Goal: Task Accomplishment & Management: Manage account settings

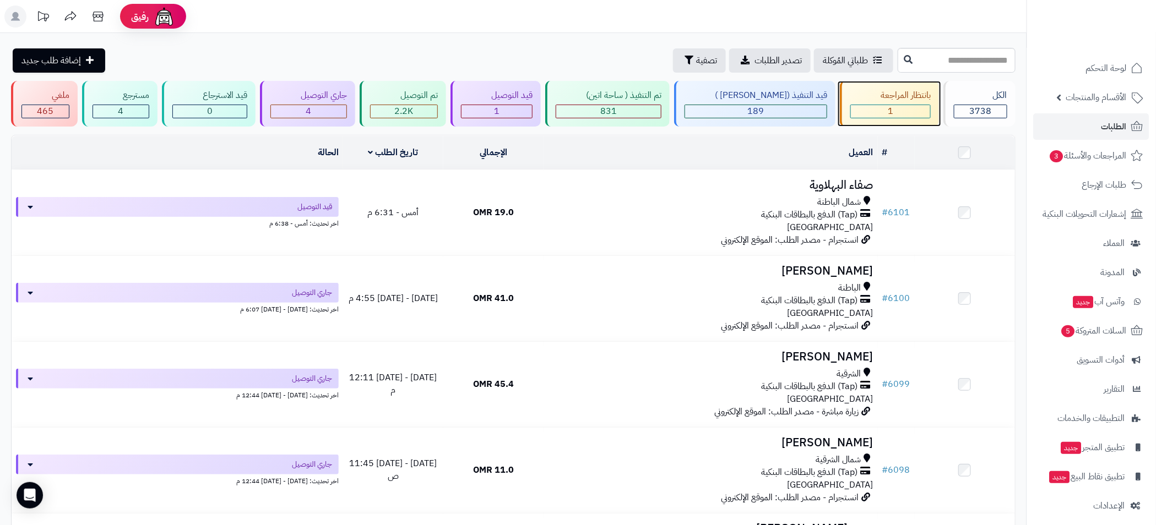
click at [883, 97] on div "بانتظار المراجعة" at bounding box center [890, 95] width 80 height 13
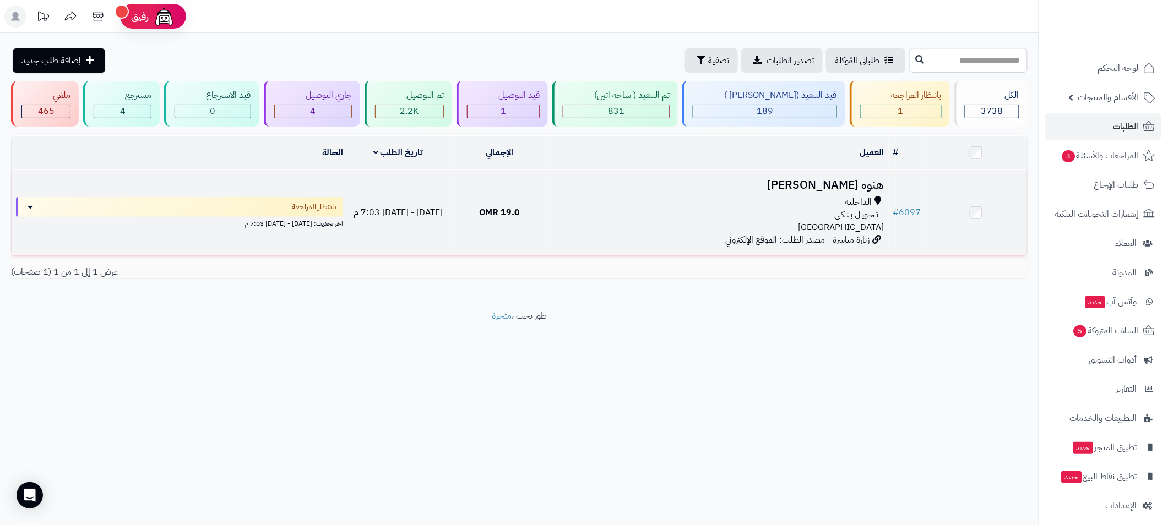
click at [714, 202] on div "الداخلية" at bounding box center [719, 202] width 329 height 13
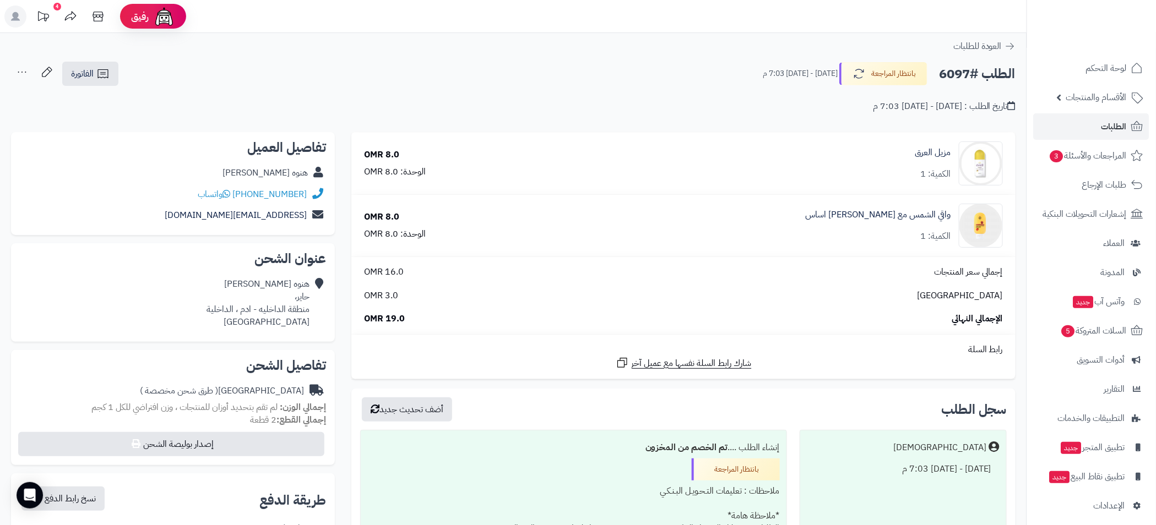
click at [958, 73] on h2 "الطلب #6097" at bounding box center [977, 74] width 77 height 23
copy h2 "6097"
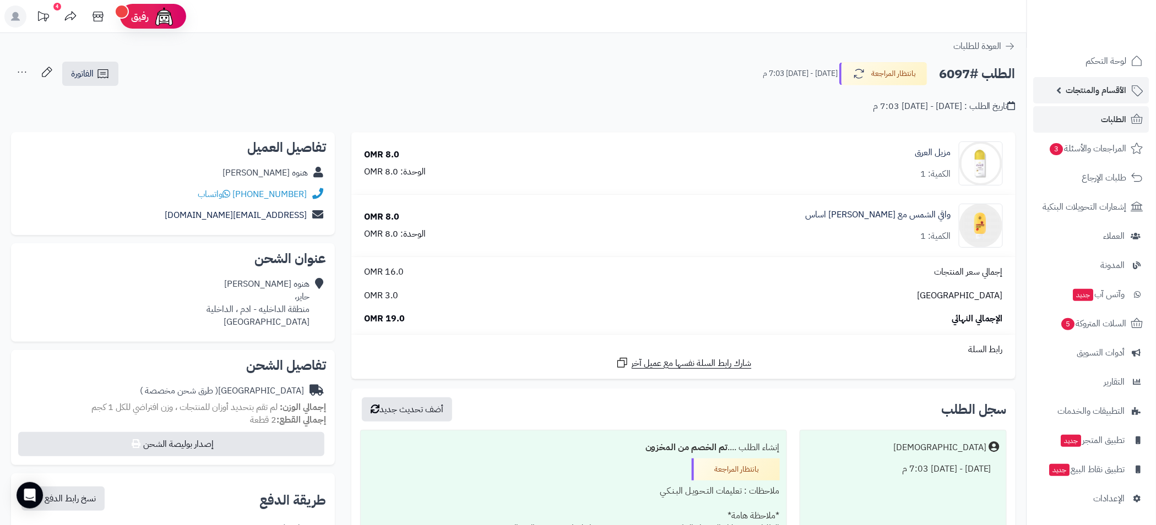
click at [1066, 94] on link "الأقسام والمنتجات" at bounding box center [1092, 90] width 116 height 26
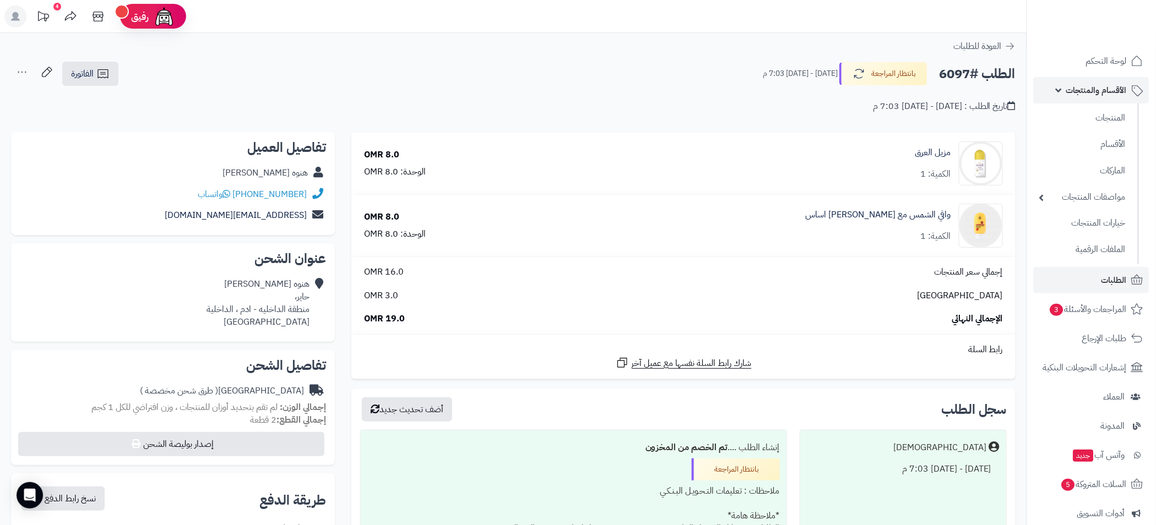
click at [1072, 96] on span "الأقسام والمنتجات" at bounding box center [1096, 90] width 61 height 15
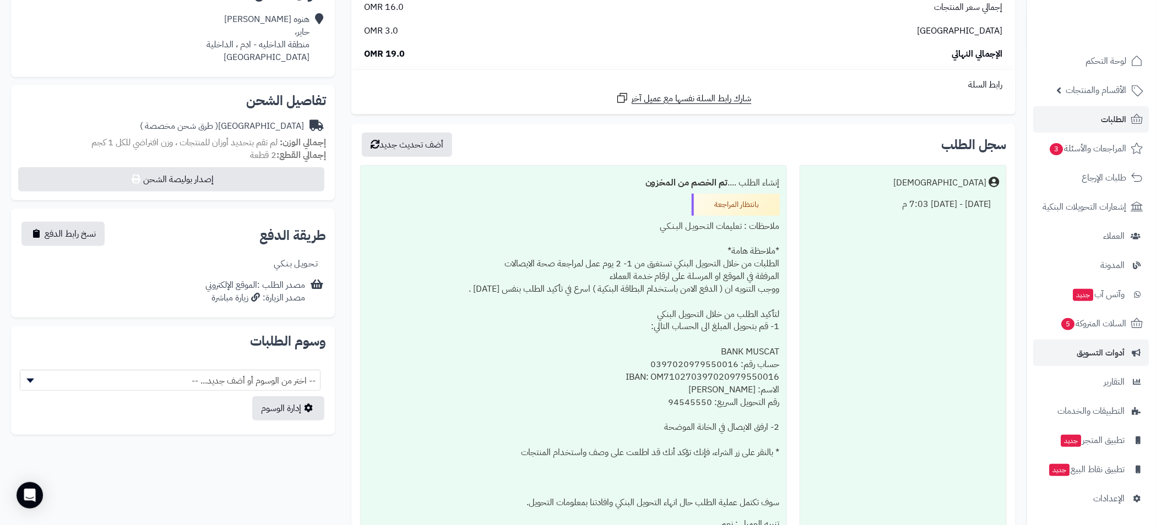
scroll to position [398, 0]
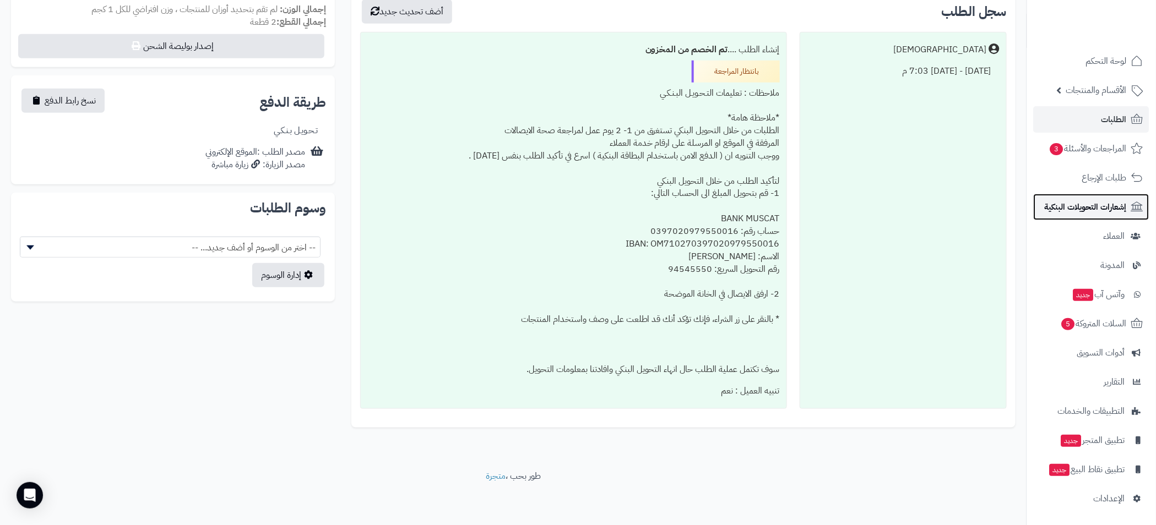
click at [1103, 203] on span "إشعارات التحويلات البنكية" at bounding box center [1086, 206] width 82 height 15
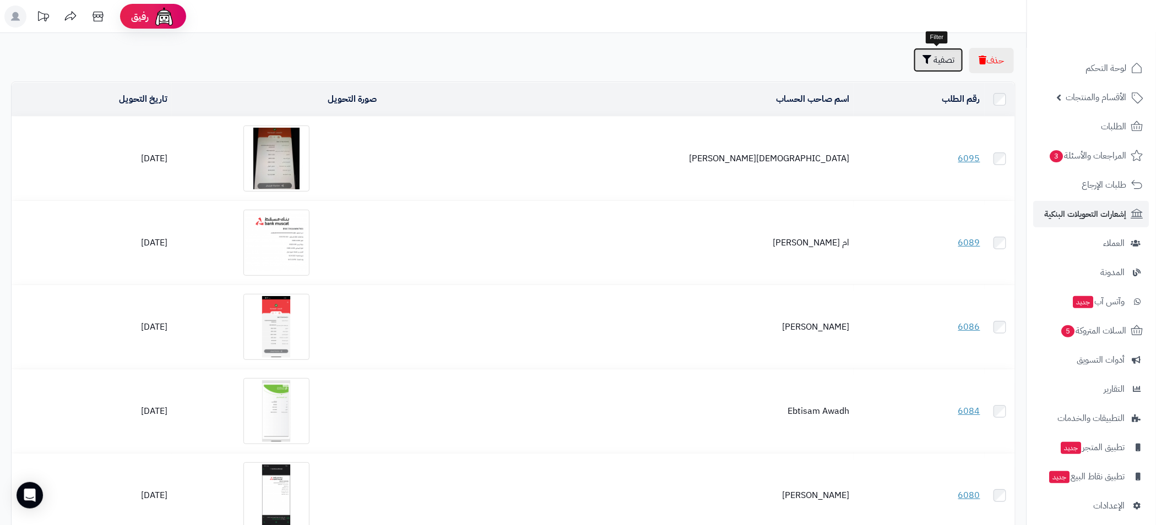
click at [945, 62] on span "تصفية" at bounding box center [944, 59] width 21 height 13
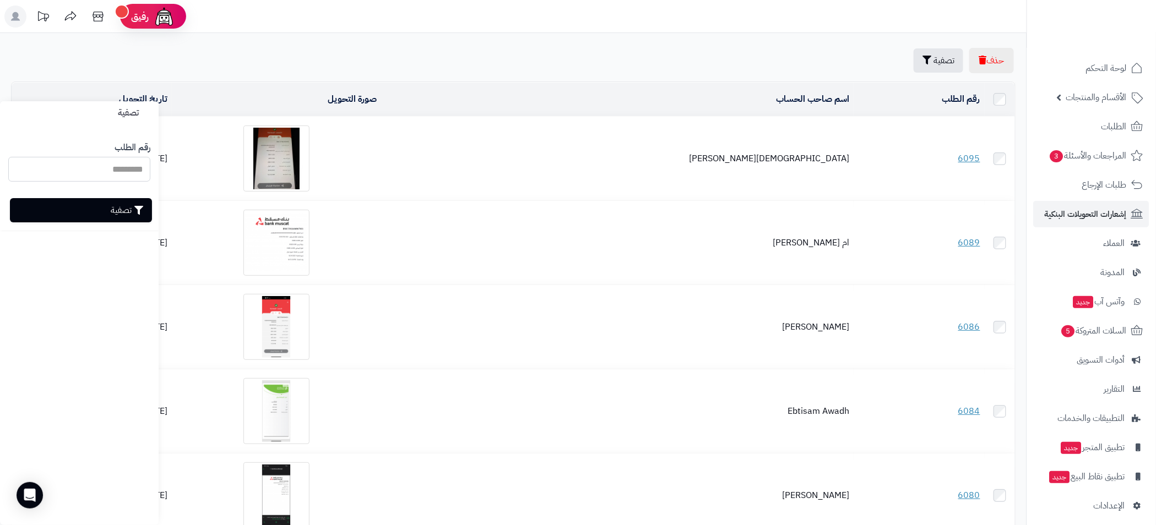
click at [104, 174] on input "رقم الطلب" at bounding box center [79, 169] width 142 height 25
paste input "****"
type input "****"
click at [109, 212] on button "تصفية" at bounding box center [81, 210] width 142 height 24
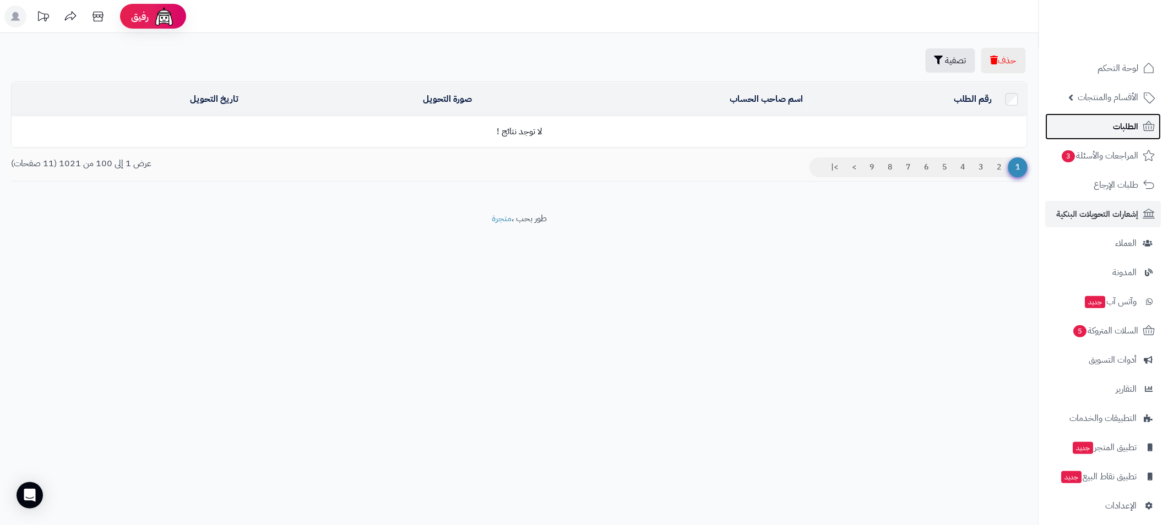
click at [1126, 132] on span "الطلبات" at bounding box center [1126, 126] width 25 height 15
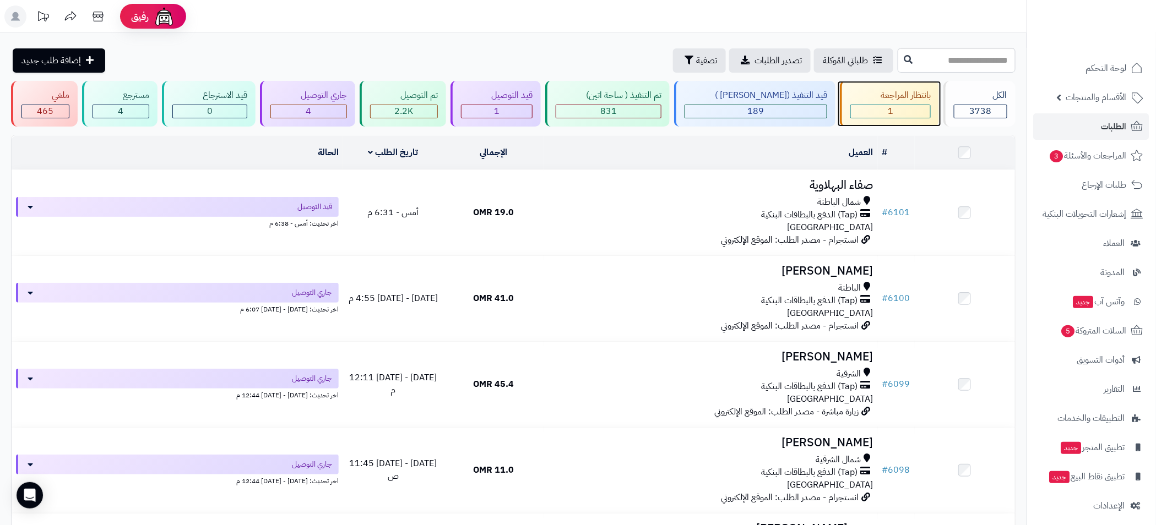
click at [898, 106] on div "1" at bounding box center [890, 111] width 79 height 13
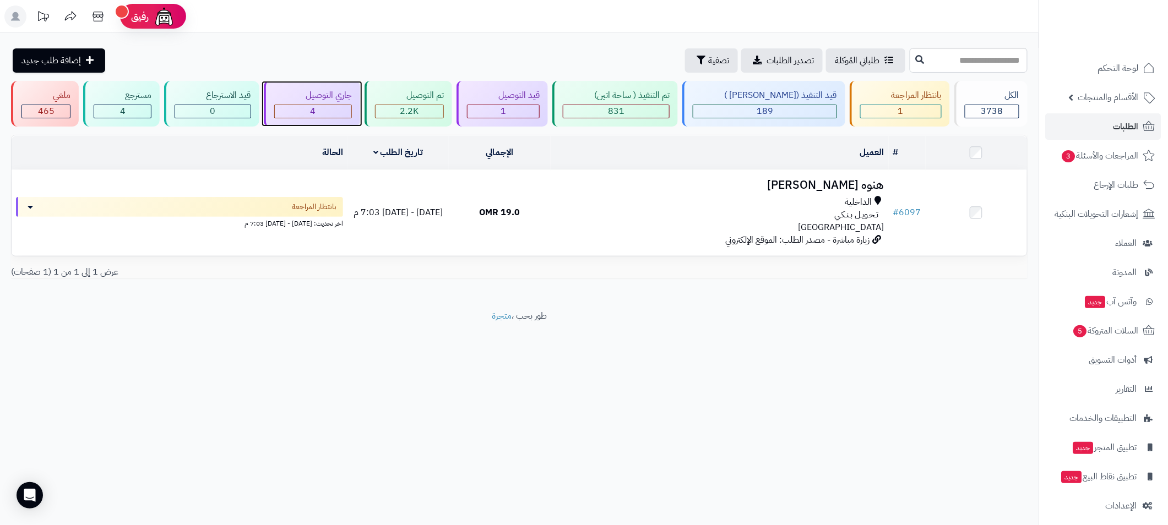
click at [337, 111] on div "4" at bounding box center [313, 111] width 77 height 13
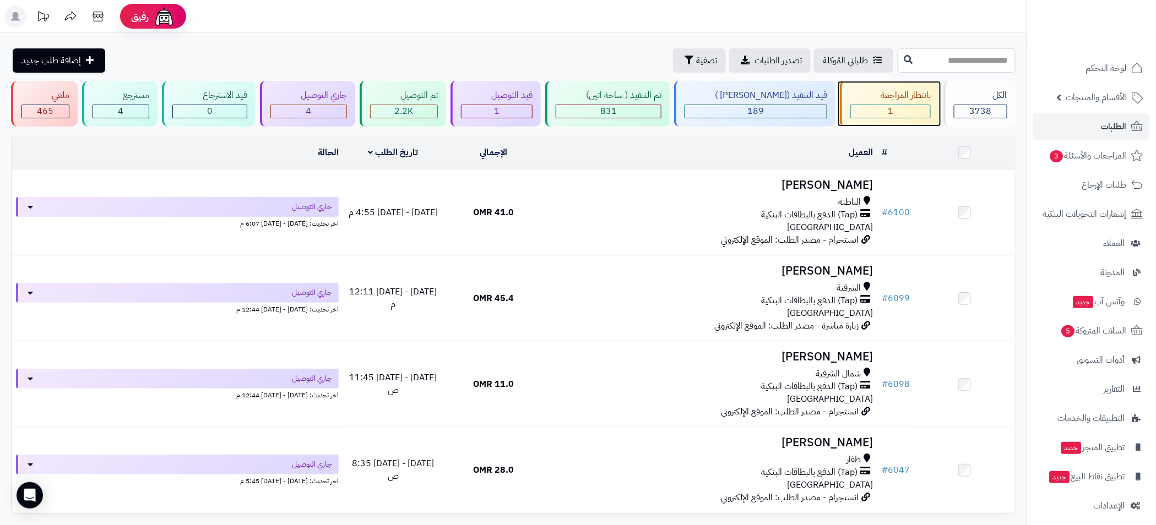
click at [897, 106] on div "1" at bounding box center [890, 111] width 79 height 13
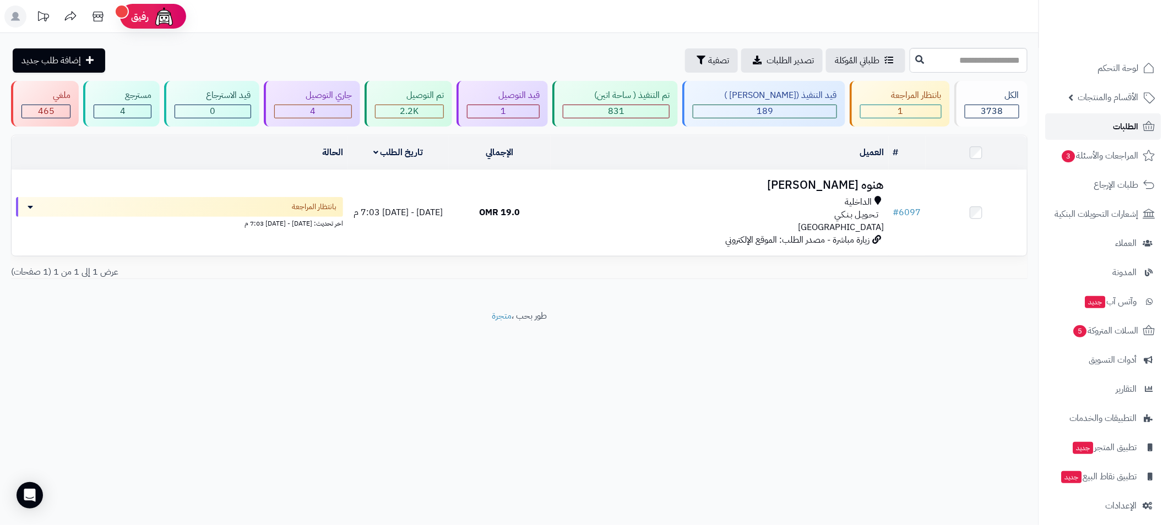
click at [1121, 125] on span "الطلبات" at bounding box center [1126, 126] width 25 height 15
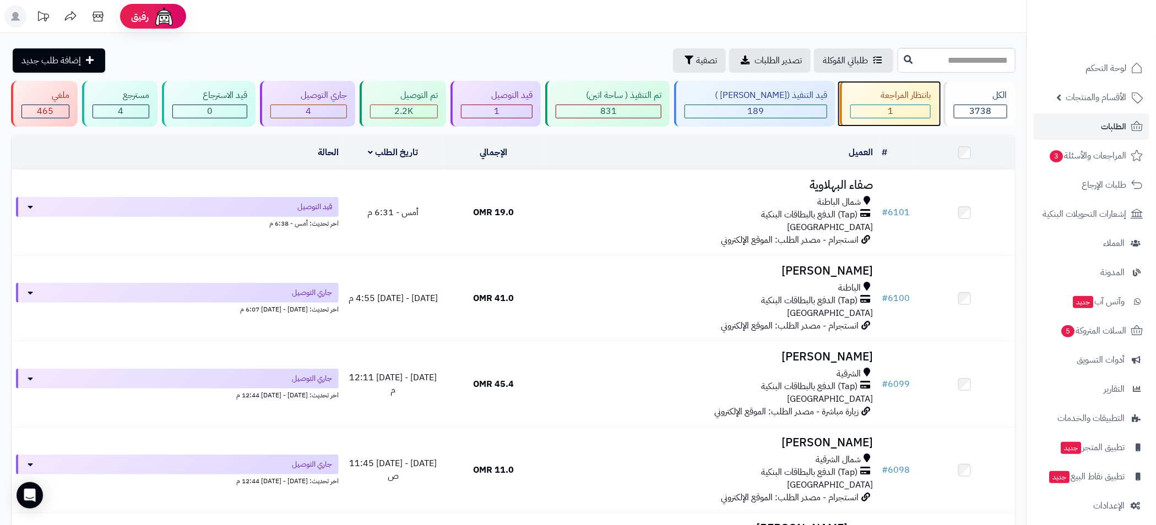
click at [899, 102] on div "بانتظار المراجعة 1" at bounding box center [889, 104] width 99 height 46
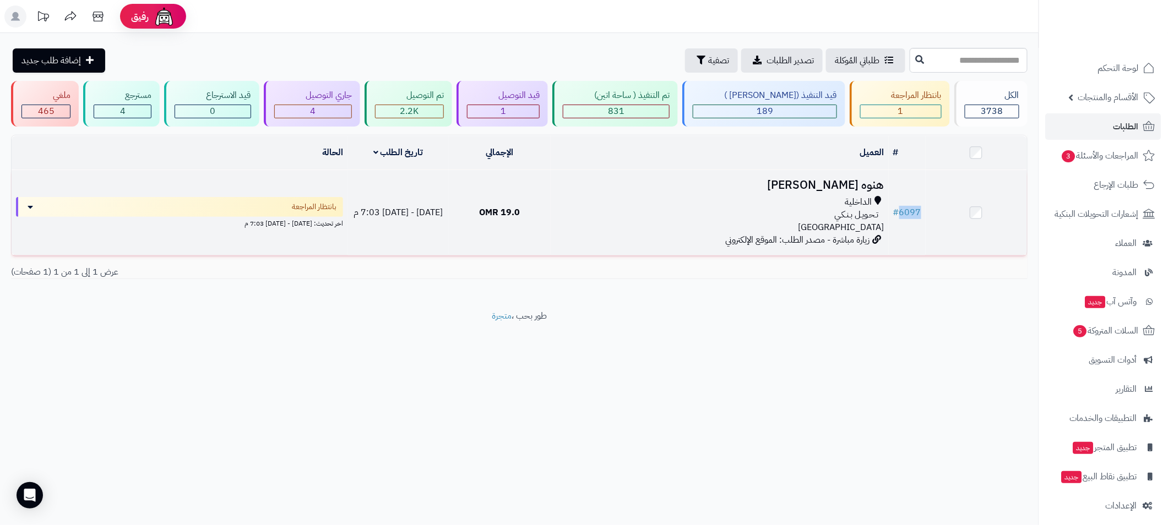
drag, startPoint x: 923, startPoint y: 213, endPoint x: 875, endPoint y: 209, distance: 47.5
click at [899, 210] on td "# 6097" at bounding box center [907, 212] width 37 height 85
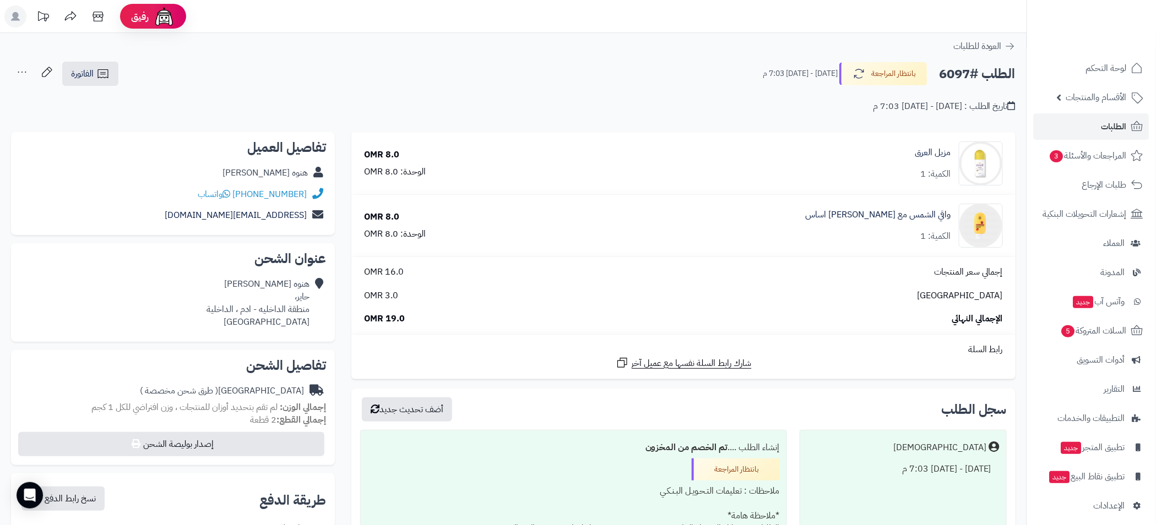
click at [950, 75] on h2 "الطلب #6097" at bounding box center [977, 74] width 77 height 23
copy h2 "6097"
drag, startPoint x: 294, startPoint y: 196, endPoint x: 305, endPoint y: 197, distance: 10.5
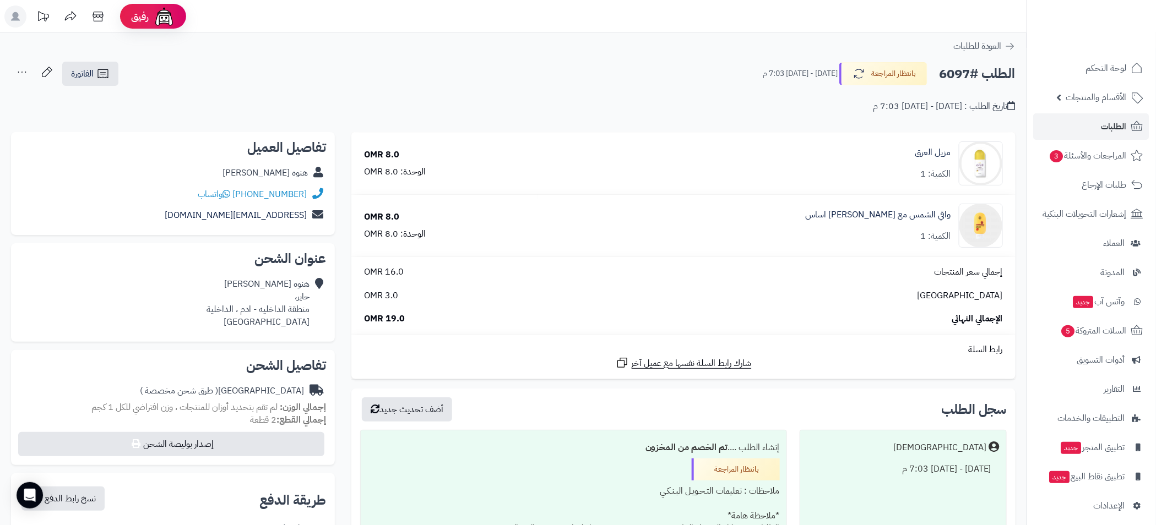
click at [305, 197] on div "+96893872009 واتساب" at bounding box center [173, 194] width 306 height 21
drag, startPoint x: 272, startPoint y: 193, endPoint x: 223, endPoint y: 148, distance: 66.6
click at [223, 148] on h2 "تفاصيل العميل" at bounding box center [173, 147] width 306 height 13
drag, startPoint x: 308, startPoint y: 191, endPoint x: 297, endPoint y: 192, distance: 10.5
click at [297, 192] on div "+96893872009 واتساب" at bounding box center [173, 194] width 306 height 21
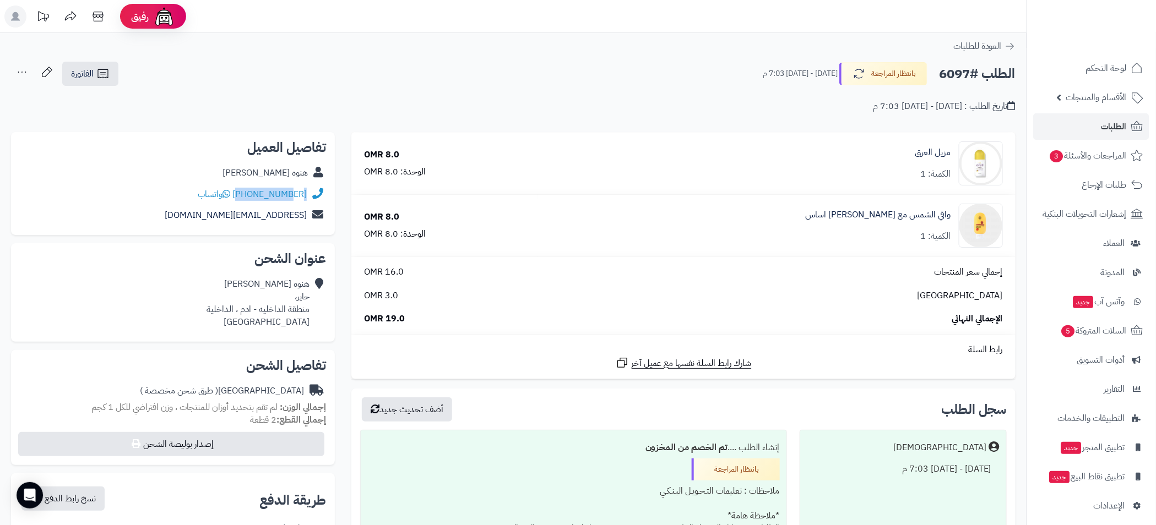
click at [309, 187] on div "+96893872009 واتساب" at bounding box center [173, 194] width 306 height 21
click at [306, 200] on div "+96893872009 واتساب" at bounding box center [173, 194] width 306 height 21
click at [297, 200] on link "+96893872009" at bounding box center [269, 194] width 74 height 13
drag, startPoint x: 310, startPoint y: 189, endPoint x: 274, endPoint y: 192, distance: 36.0
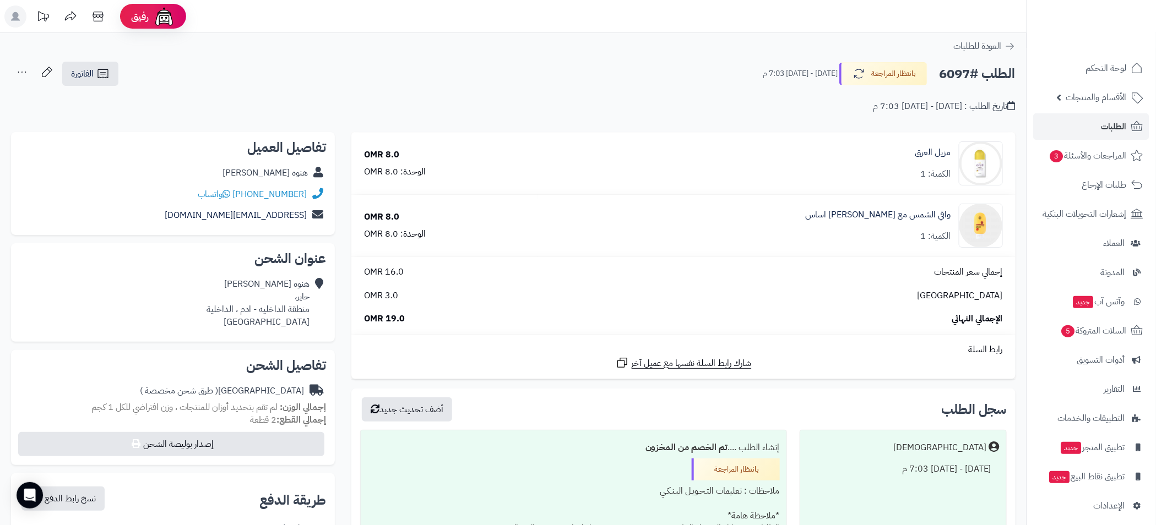
click at [305, 189] on div "+96893872009 واتساب" at bounding box center [173, 194] width 306 height 21
drag, startPoint x: 243, startPoint y: 202, endPoint x: 302, endPoint y: 203, distance: 58.4
click at [302, 203] on div "+96893872009 واتساب" at bounding box center [173, 194] width 306 height 21
copy link "96893872009"
click at [101, 78] on icon at bounding box center [102, 73] width 10 height 9
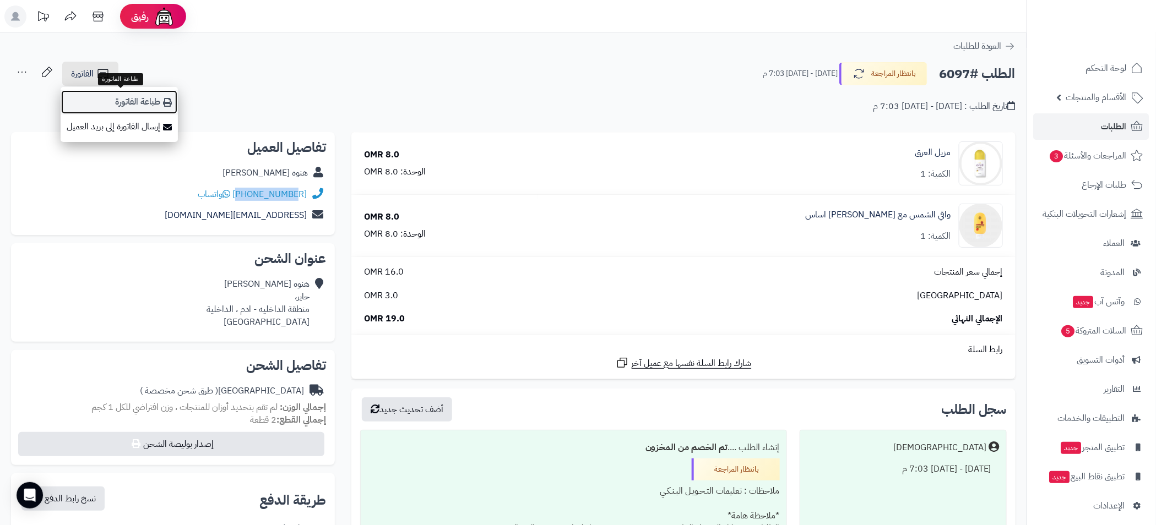
click at [140, 106] on link "طباعة الفاتورة" at bounding box center [119, 102] width 117 height 25
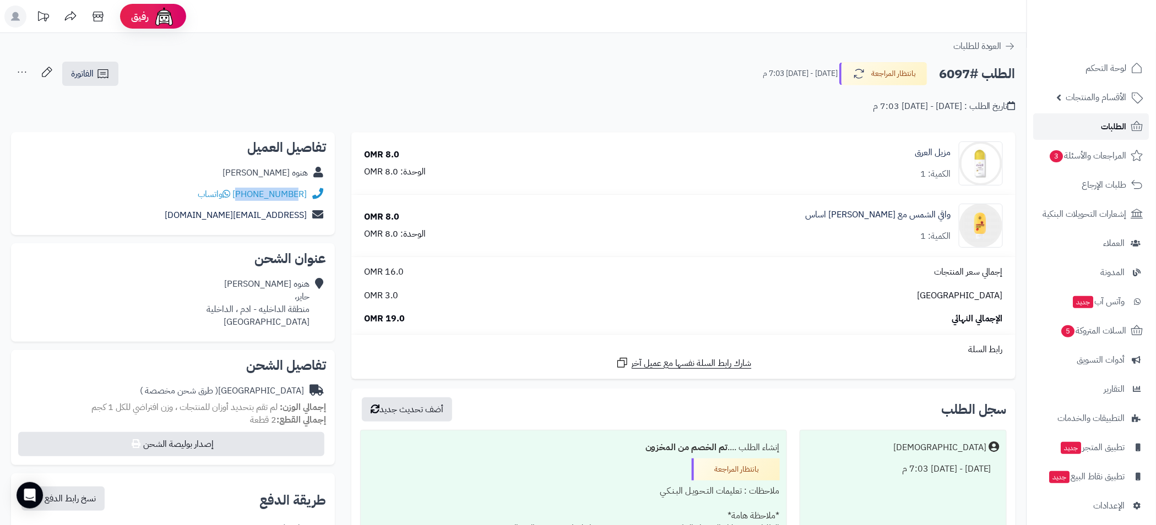
click at [1108, 128] on span "الطلبات" at bounding box center [1114, 126] width 25 height 15
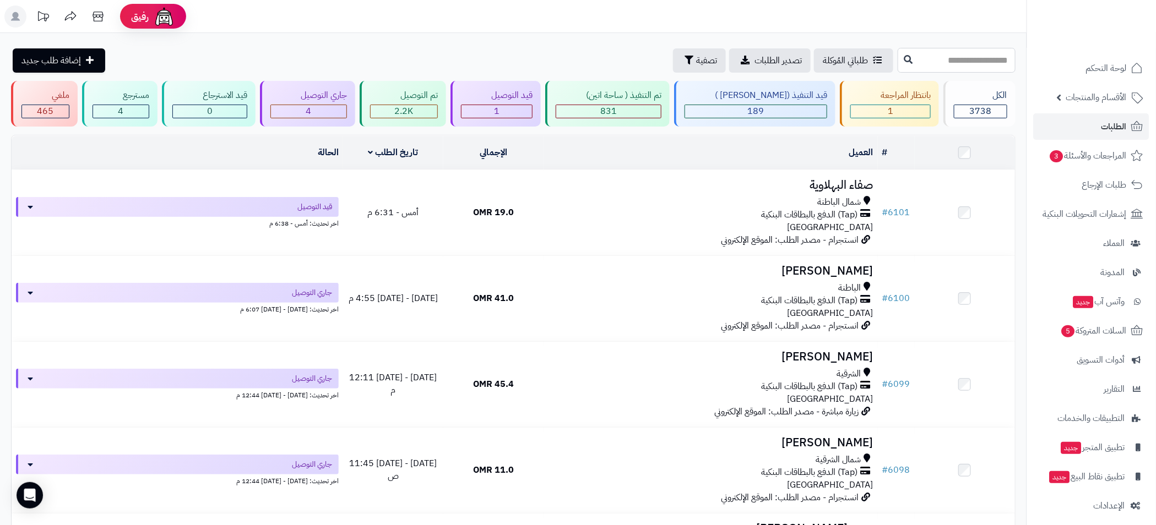
click at [944, 64] on input "text" at bounding box center [957, 60] width 118 height 25
type input "****"
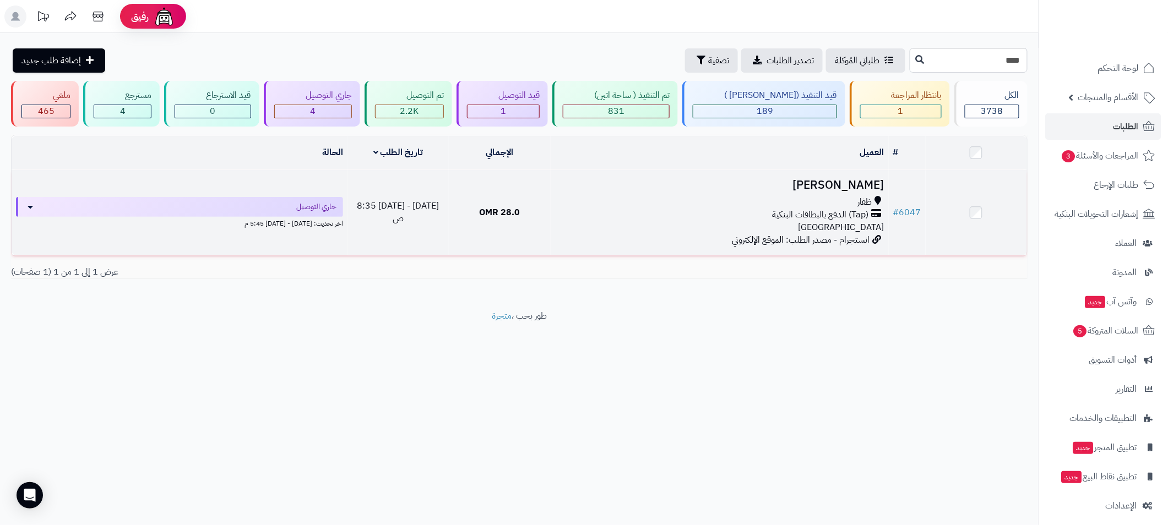
click at [597, 210] on div "(Tap) الدفع بالبطاقات البنكية" at bounding box center [719, 215] width 329 height 13
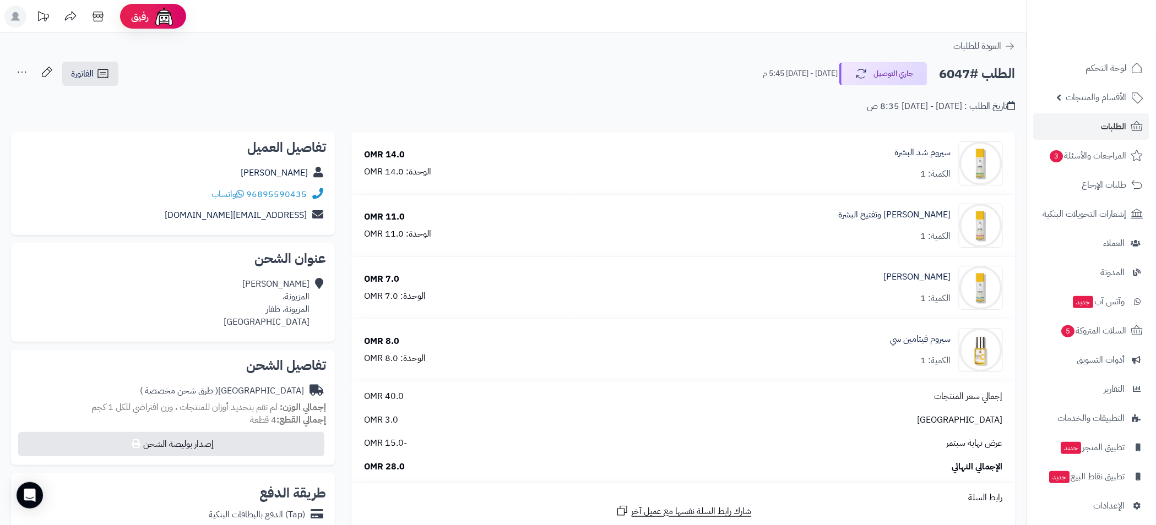
click at [962, 73] on h2 "الطلب #6047" at bounding box center [977, 74] width 77 height 23
copy h2 "6047"
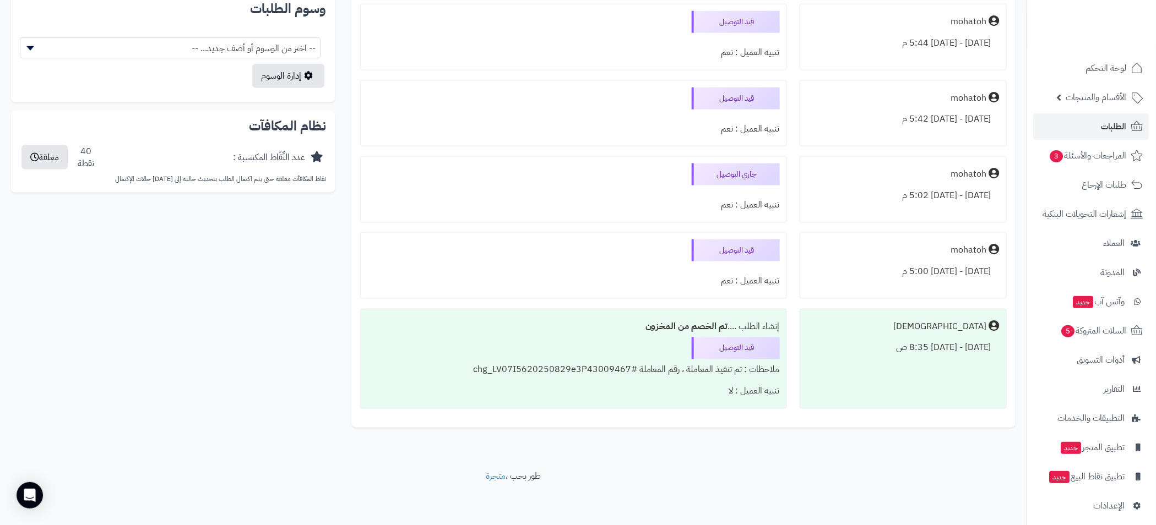
scroll to position [403, 0]
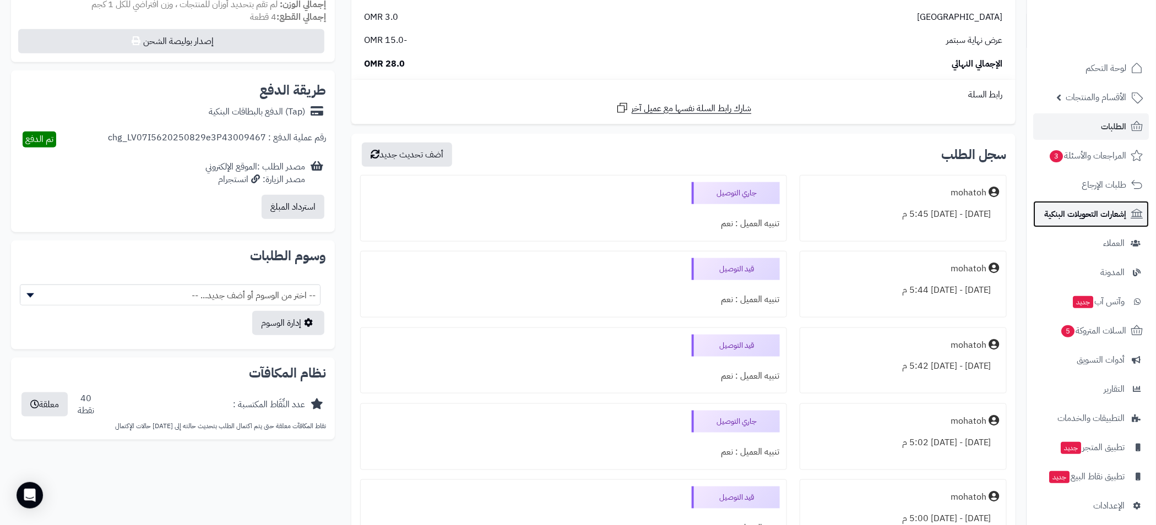
click at [1096, 215] on span "إشعارات التحويلات البنكية" at bounding box center [1086, 214] width 82 height 15
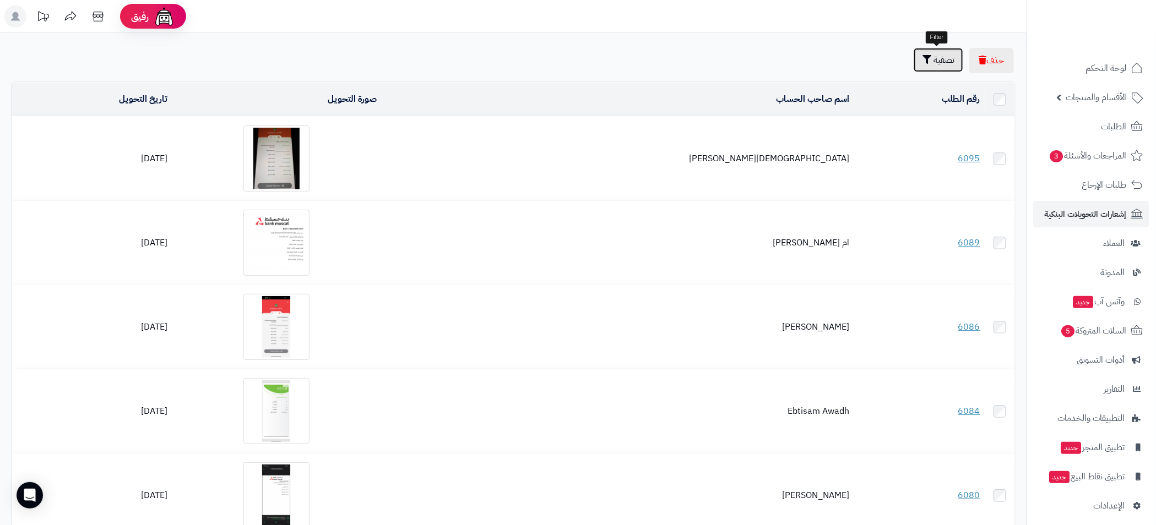
click at [925, 69] on button "تصفية" at bounding box center [939, 60] width 50 height 24
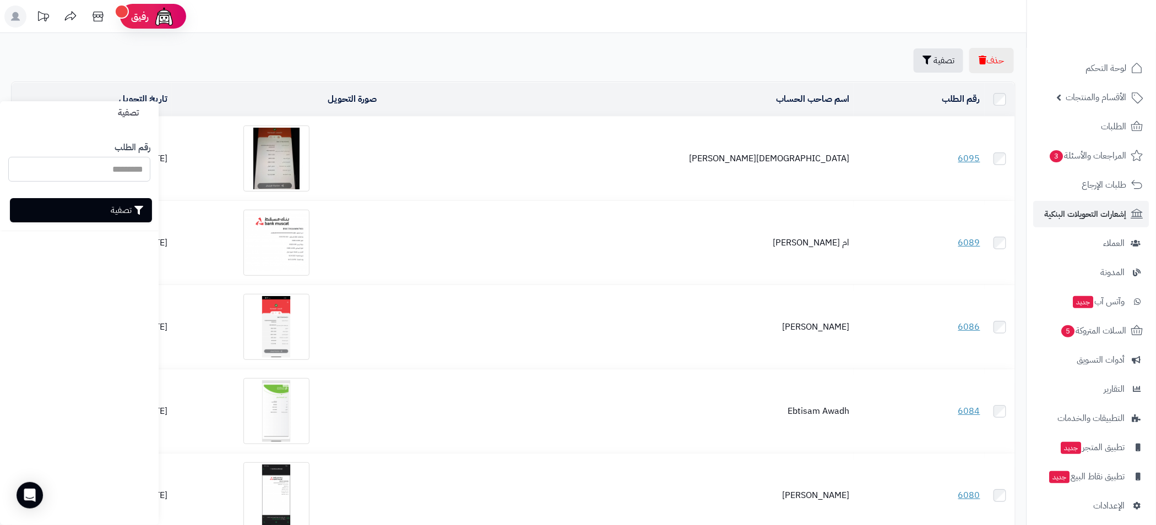
paste input "****"
type input "****"
click at [109, 204] on button "تصفية" at bounding box center [81, 210] width 142 height 24
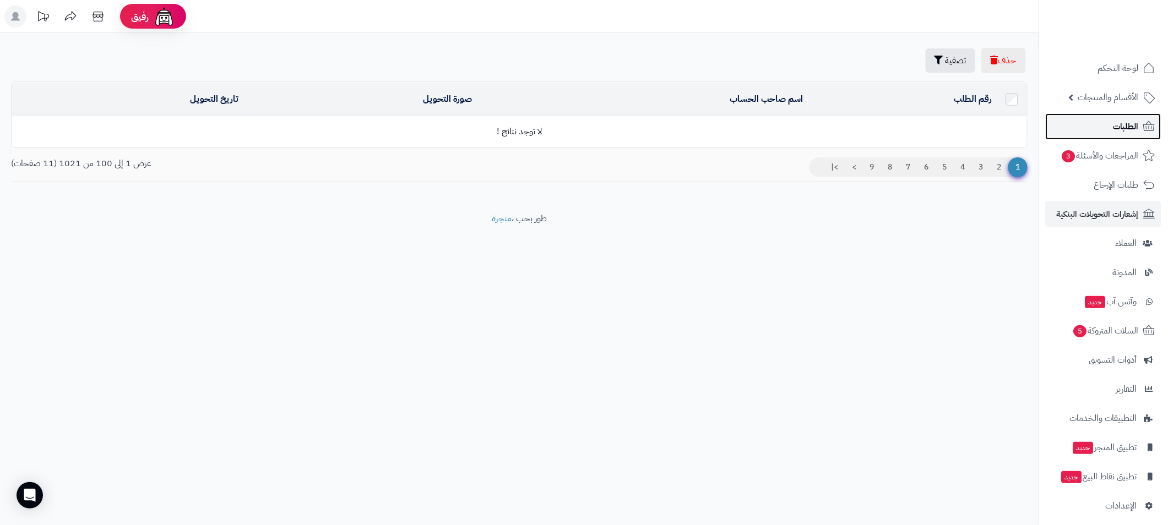
click at [1127, 127] on span "الطلبات" at bounding box center [1126, 126] width 25 height 15
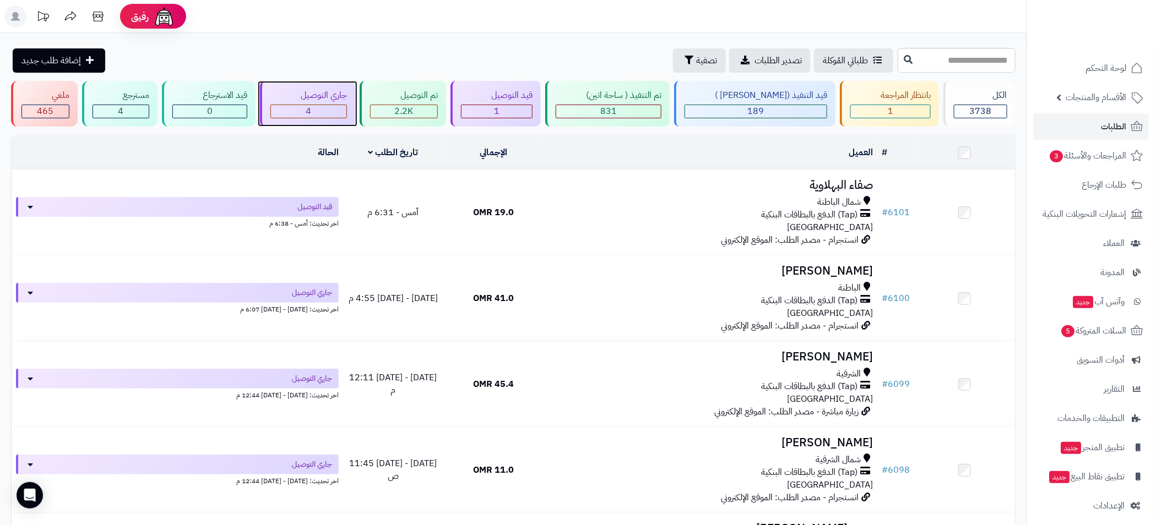
click at [301, 102] on div "جاري التوصيل 4" at bounding box center [307, 104] width 95 height 46
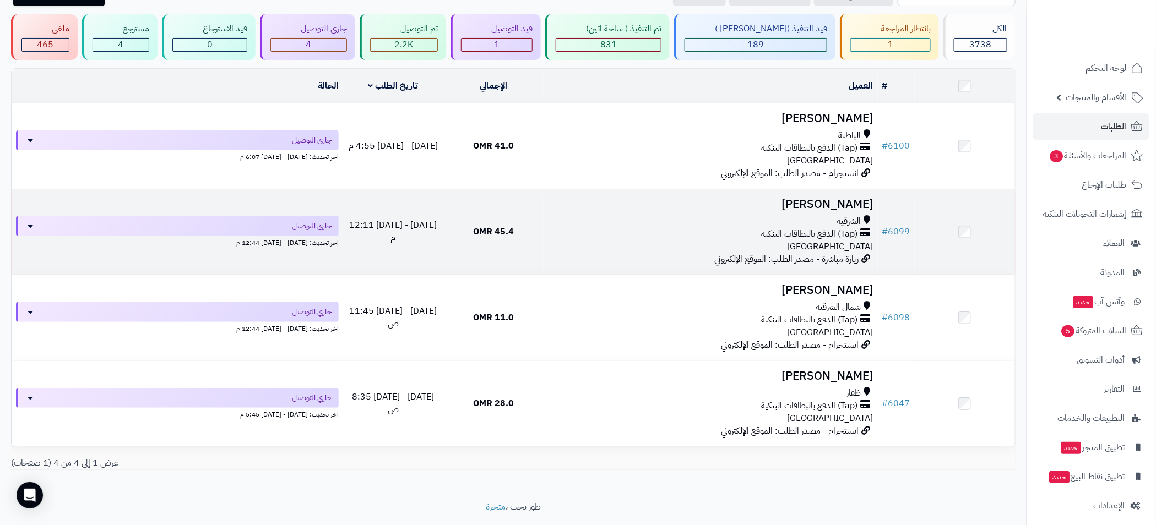
scroll to position [96, 0]
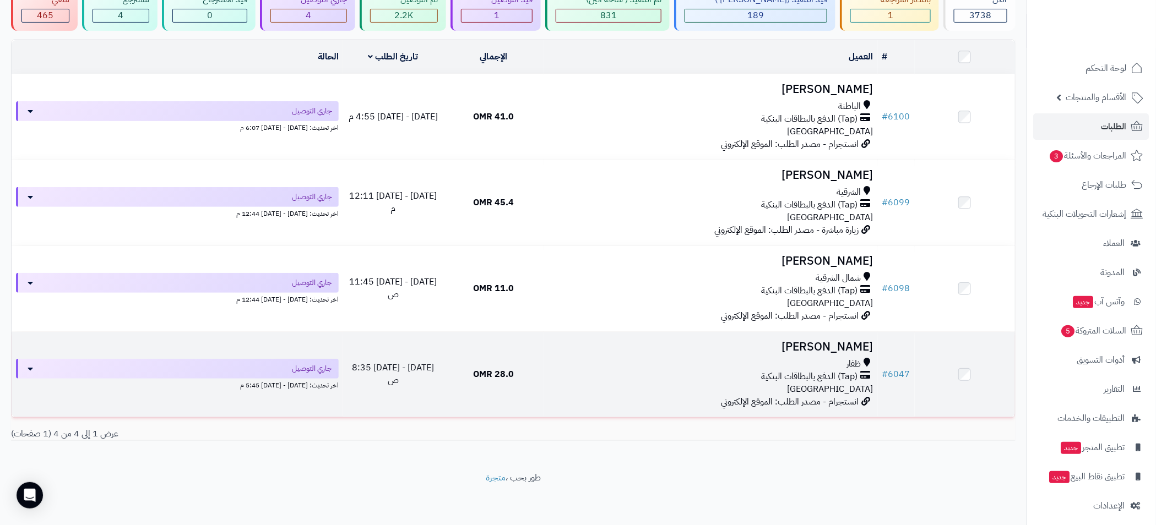
click at [616, 362] on div "ظفار" at bounding box center [711, 364] width 326 height 13
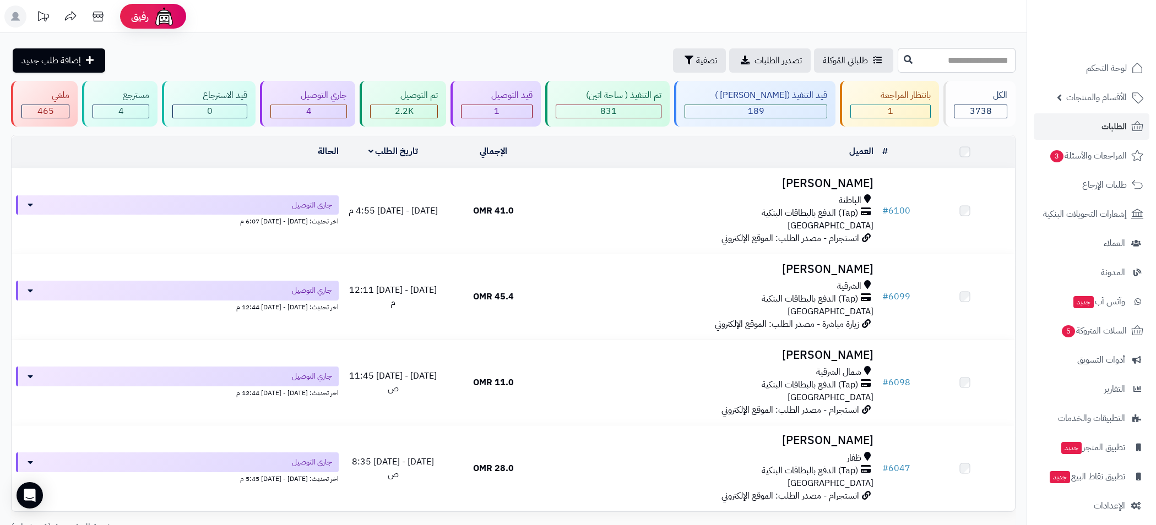
scroll to position [96, 0]
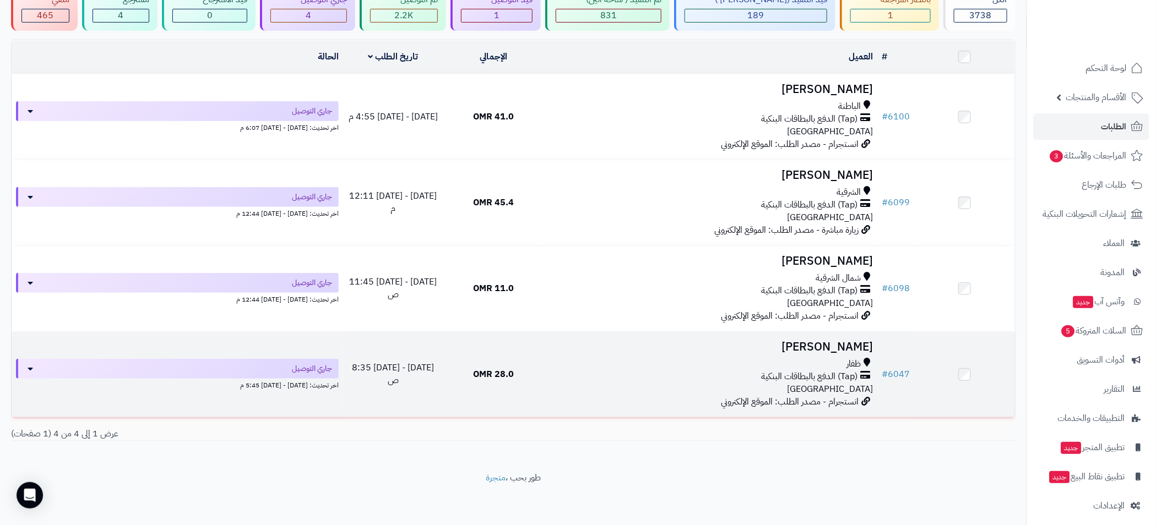
click at [795, 360] on div "ظفار" at bounding box center [711, 364] width 326 height 13
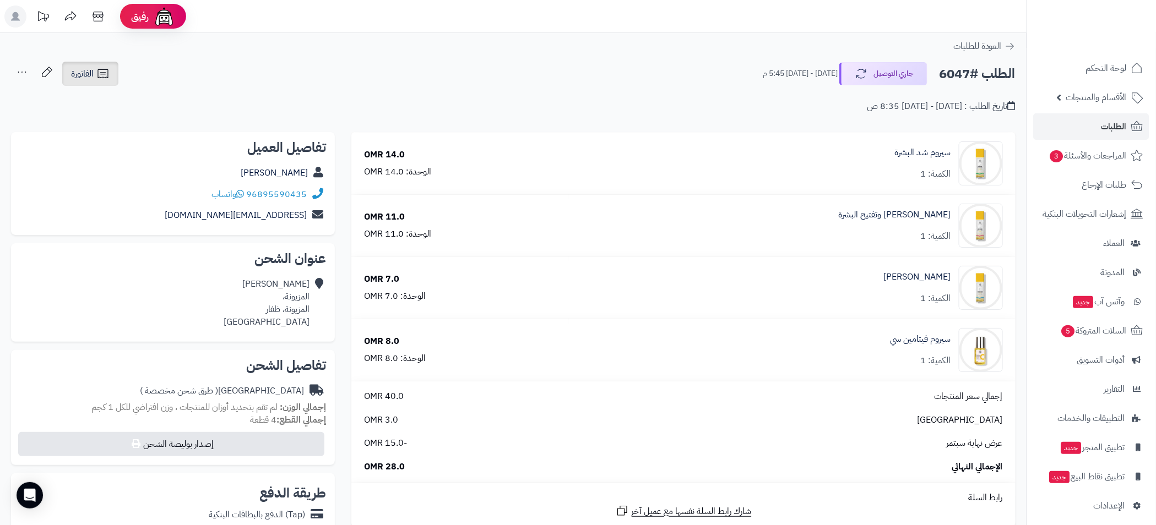
click at [108, 78] on icon at bounding box center [102, 73] width 10 height 9
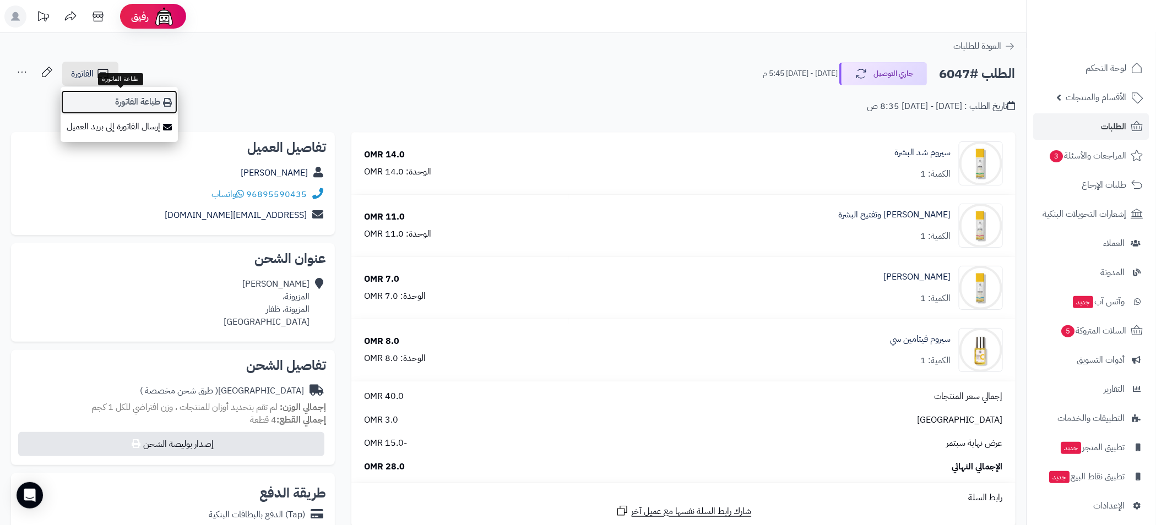
click at [129, 107] on link "طباعة الفاتورة" at bounding box center [119, 102] width 117 height 25
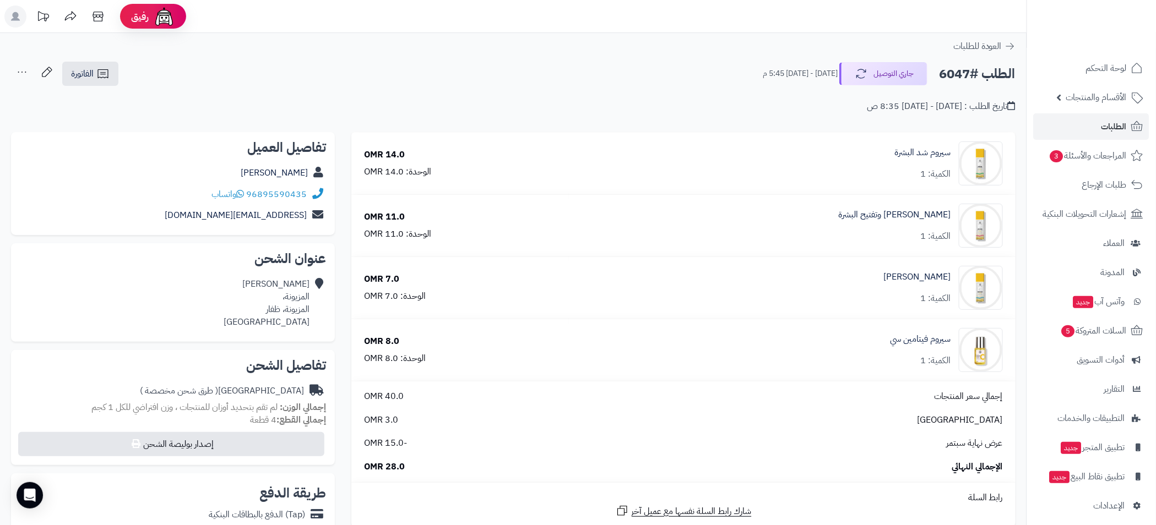
click at [303, 201] on div "96895590435 واتساب" at bounding box center [173, 194] width 306 height 21
click at [297, 197] on link "96895590435" at bounding box center [276, 194] width 61 height 13
drag, startPoint x: 307, startPoint y: 201, endPoint x: 266, endPoint y: 201, distance: 41.3
click at [266, 201] on div "96895590435 واتساب" at bounding box center [173, 194] width 306 height 21
copy link "95590435"
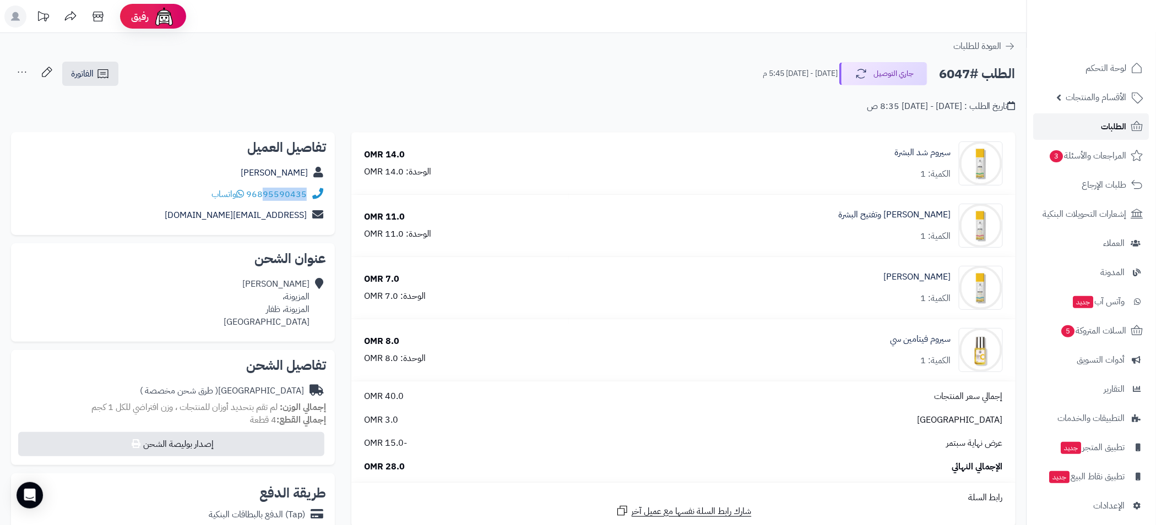
click at [1124, 126] on span "الطلبات" at bounding box center [1114, 126] width 25 height 15
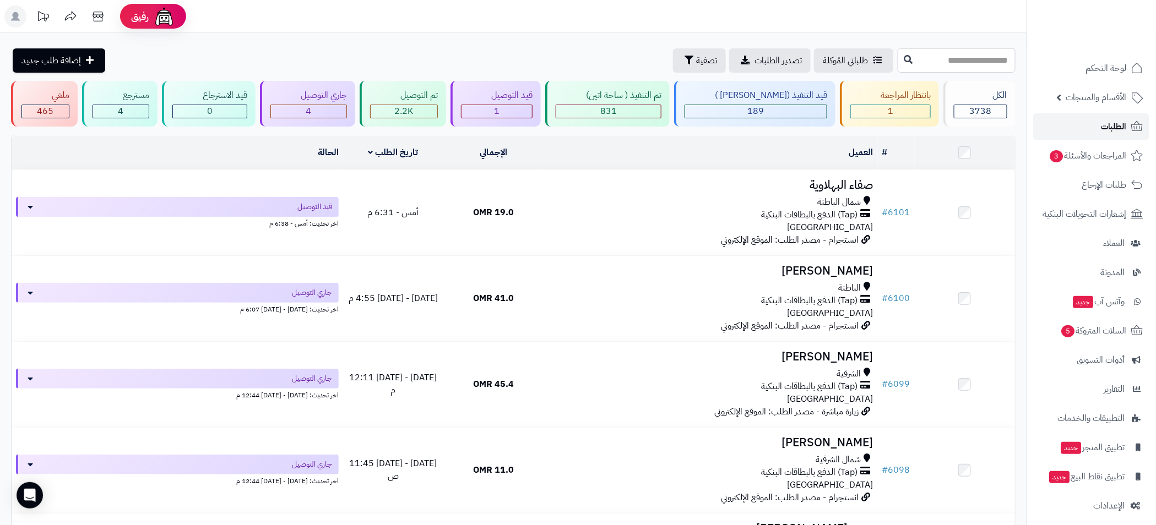
click at [1118, 129] on span "الطلبات" at bounding box center [1114, 126] width 25 height 15
